Goal: Check status: Check status

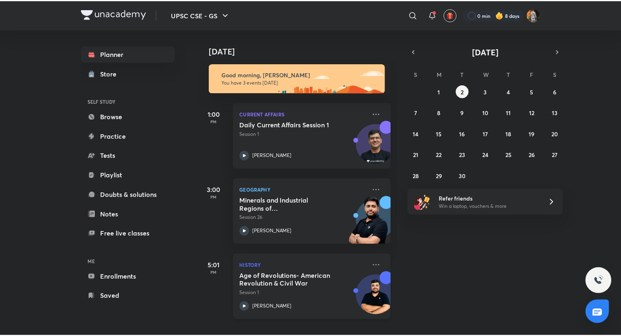
scroll to position [0, 8]
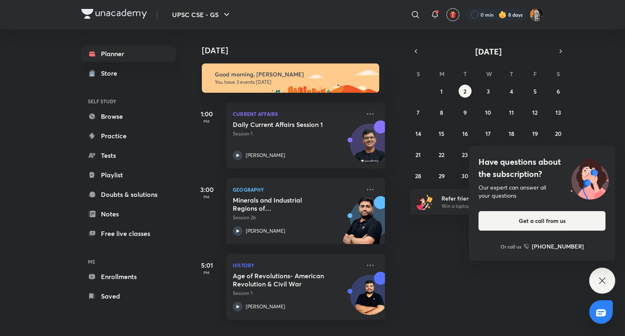
click at [606, 279] on icon at bounding box center [602, 281] width 10 height 10
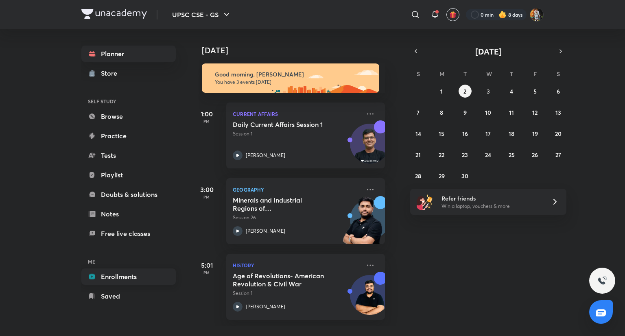
click at [125, 277] on link "Enrollments" at bounding box center [128, 277] width 94 height 16
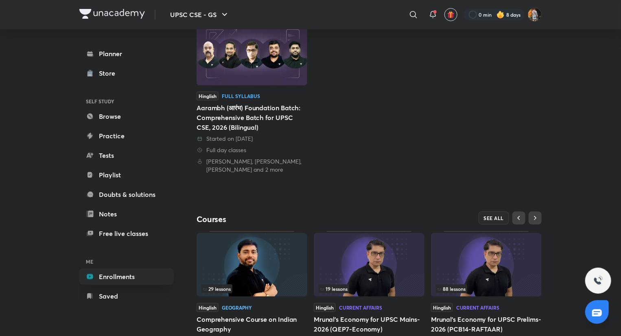
scroll to position [151, 0]
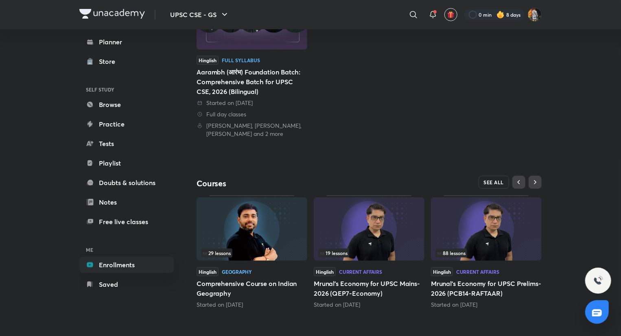
click at [483, 182] on button "SEE ALL" at bounding box center [493, 182] width 31 height 13
